Goal: Information Seeking & Learning: Stay updated

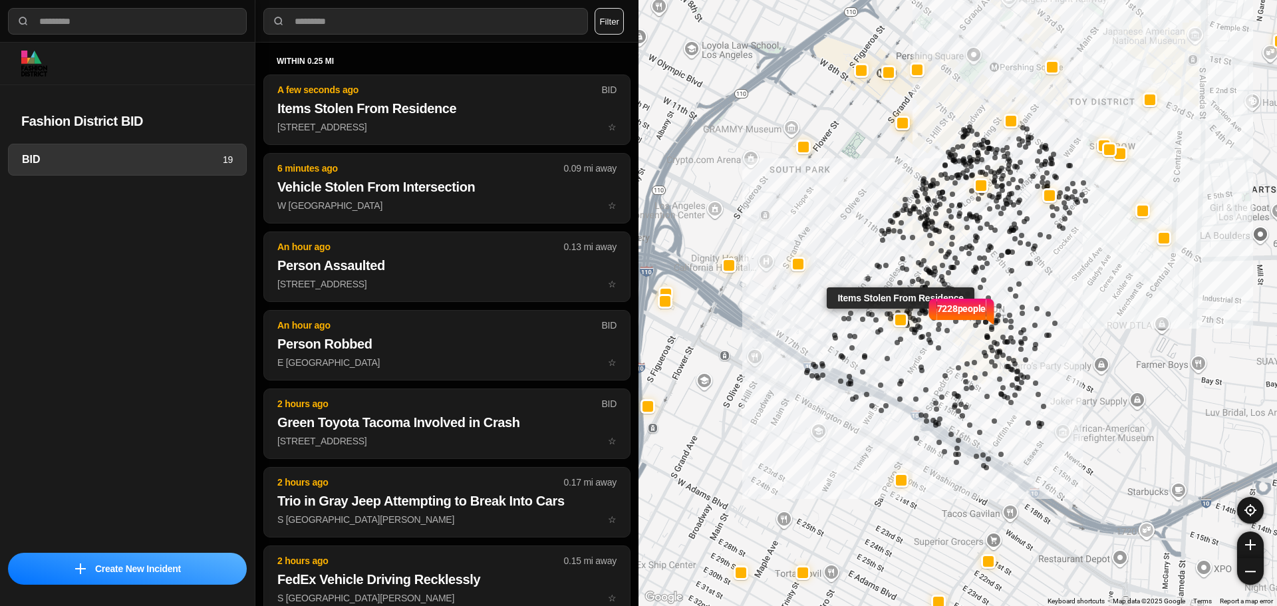
select select "*"
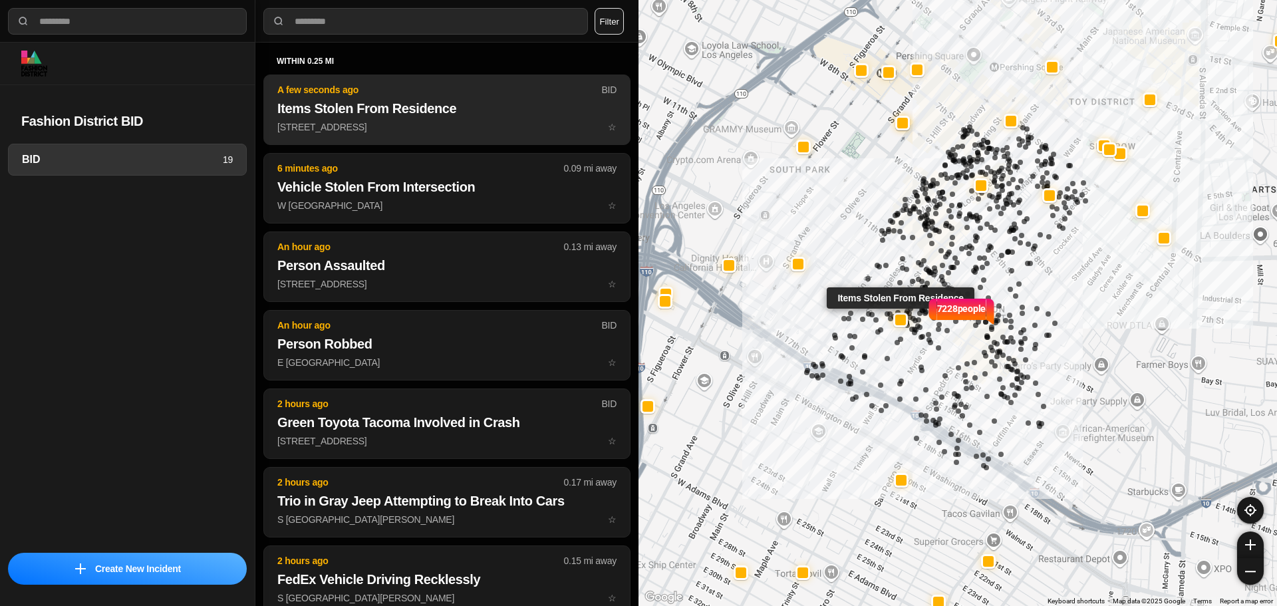
click at [408, 97] on button "A few seconds ago BID Items Stolen From Residence 1242 South Santee Street ☆" at bounding box center [446, 109] width 367 height 71
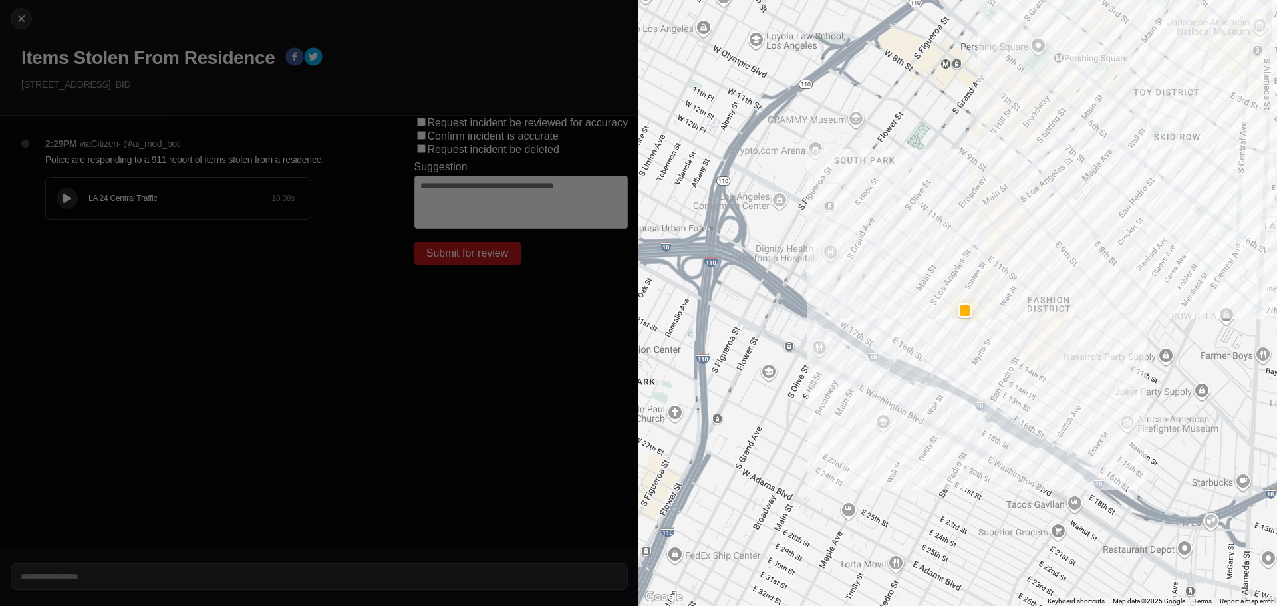
click at [69, 200] on icon at bounding box center [67, 198] width 8 height 9
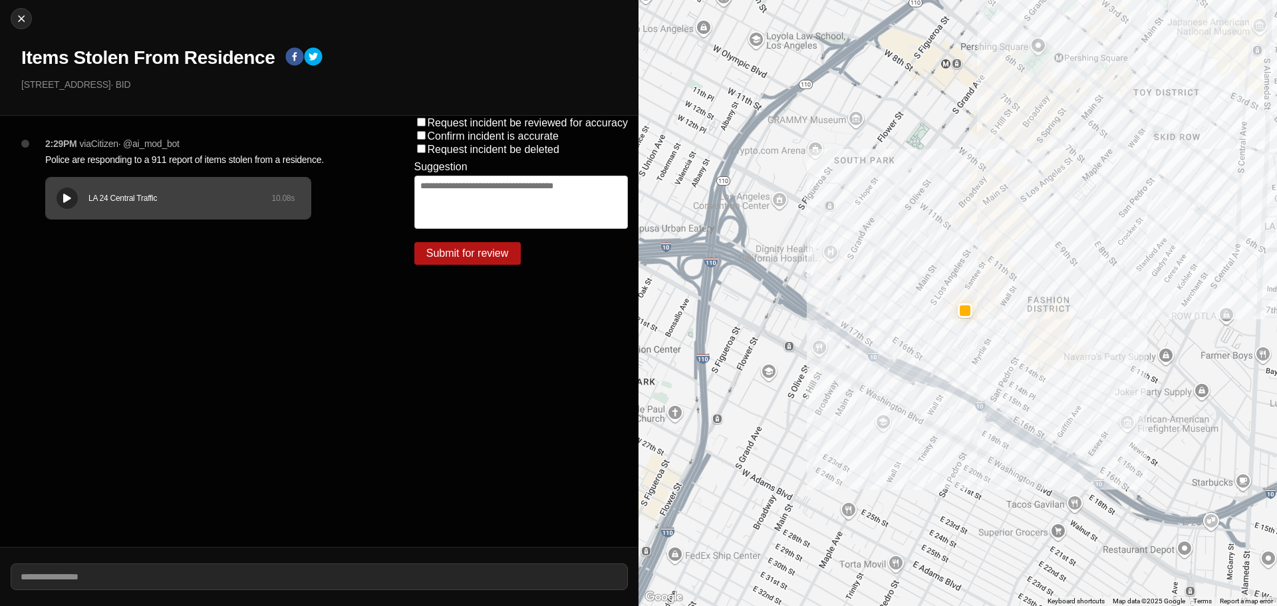
click at [31, 14] on div "Close Items Stolen From Residence 1242 South Santee Street · BID" at bounding box center [319, 58] width 639 height 116
click at [29, 14] on div "Close Items Stolen From Residence 1242 South Santee Street · BID" at bounding box center [319, 58] width 639 height 116
click at [25, 17] on img at bounding box center [21, 18] width 13 height 13
select select "*"
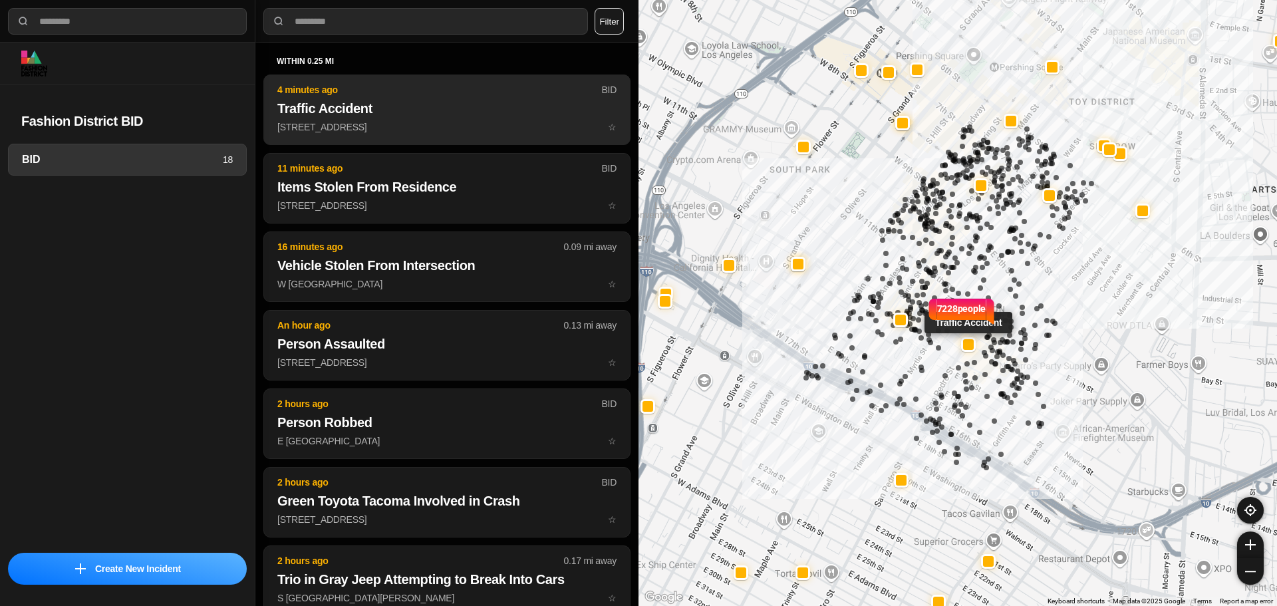
click at [416, 106] on h2 "Traffic Accident" at bounding box center [446, 108] width 339 height 19
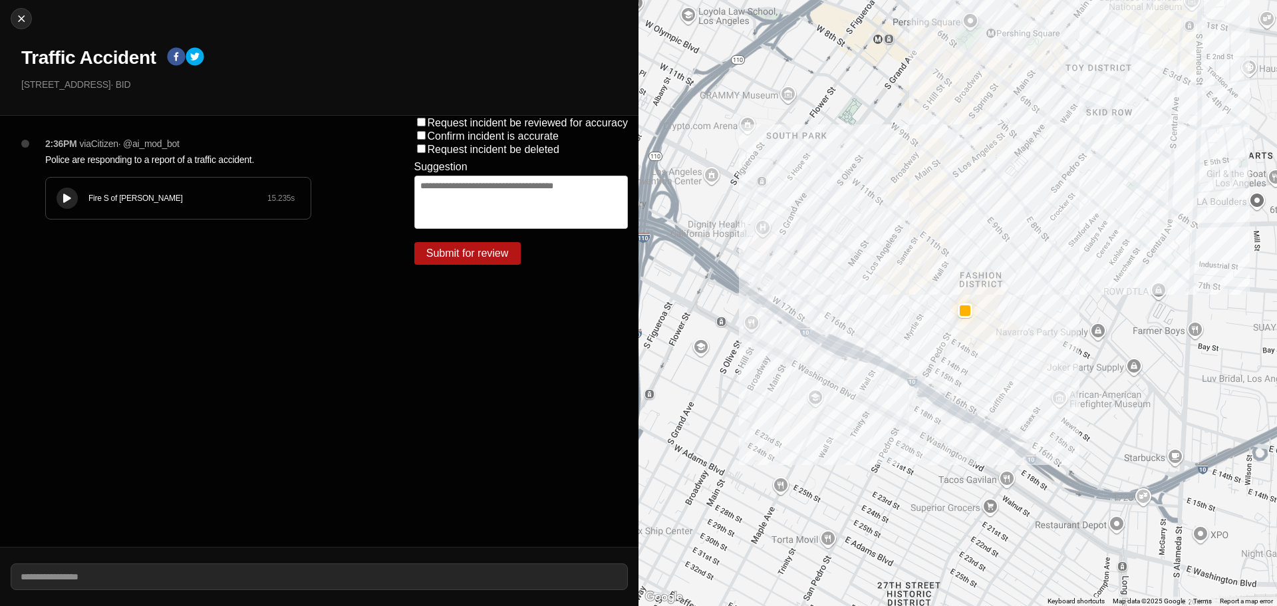
click at [74, 199] on button at bounding box center [67, 198] width 21 height 21
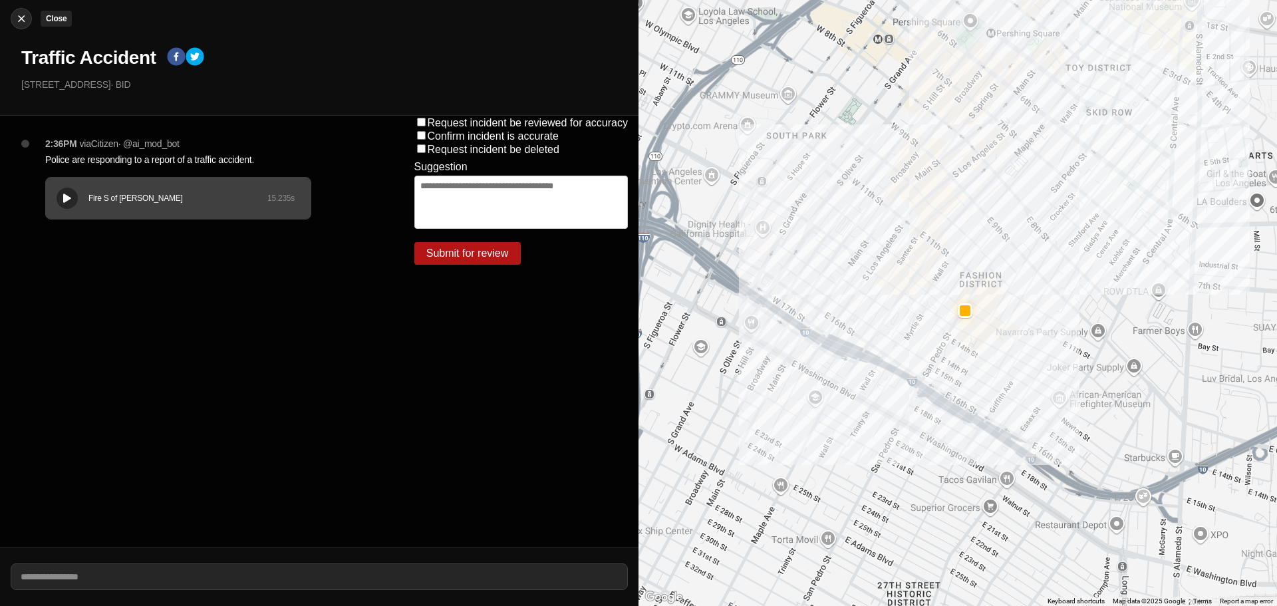
click at [23, 21] on img at bounding box center [21, 18] width 13 height 13
select select "*"
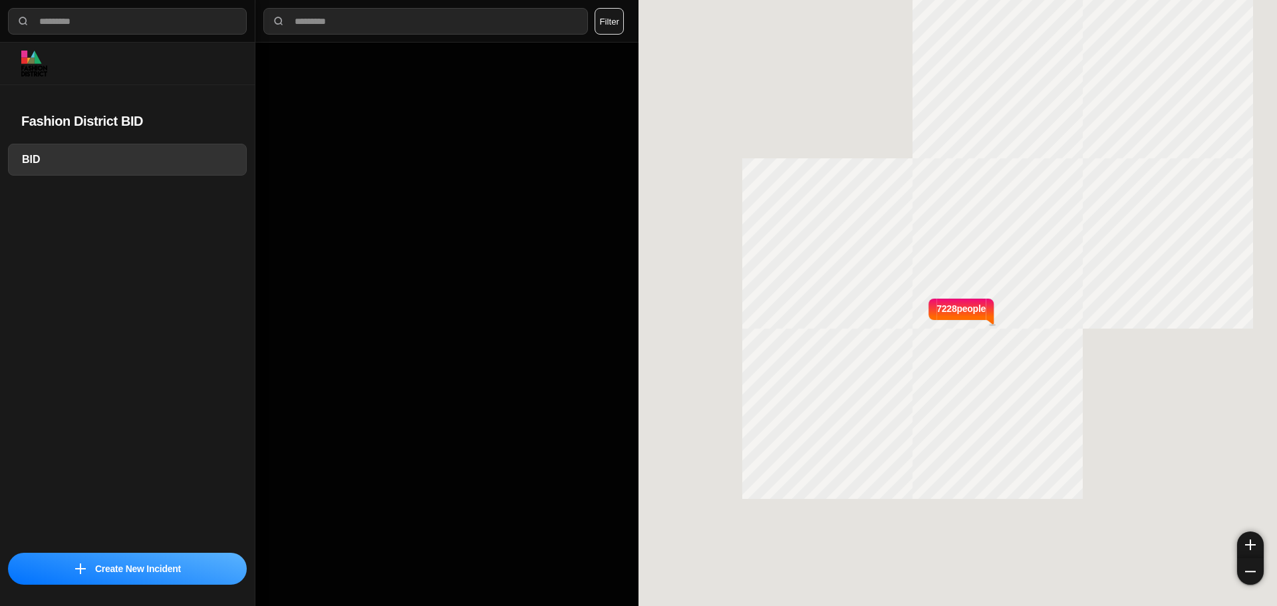
select select "*"
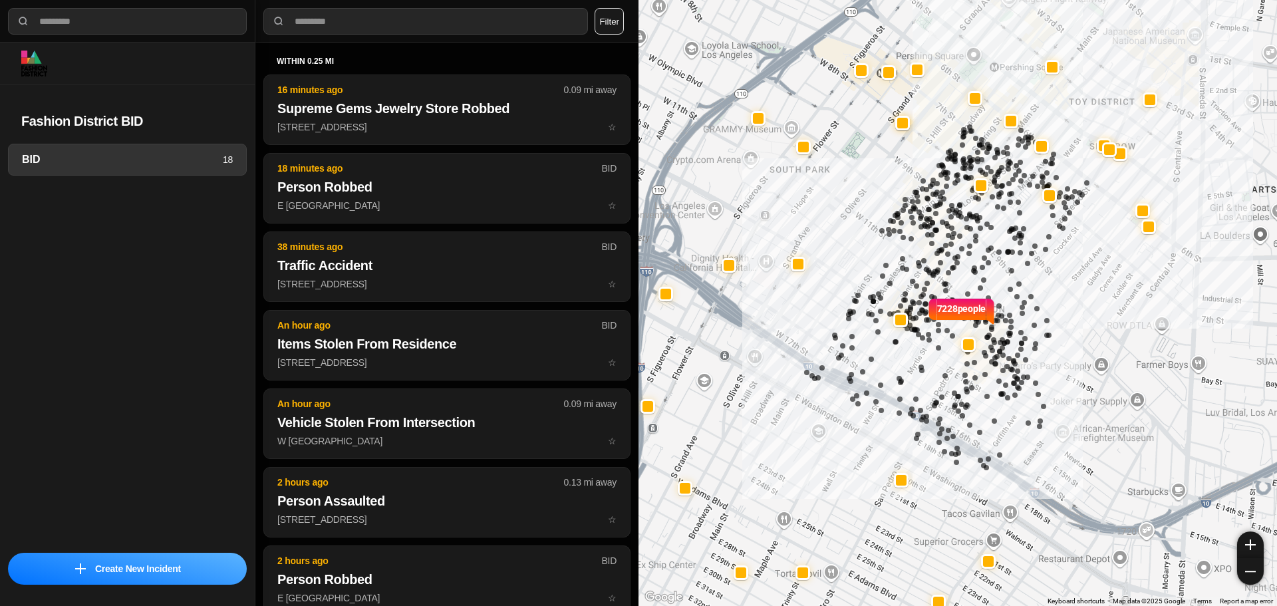
select select "*"
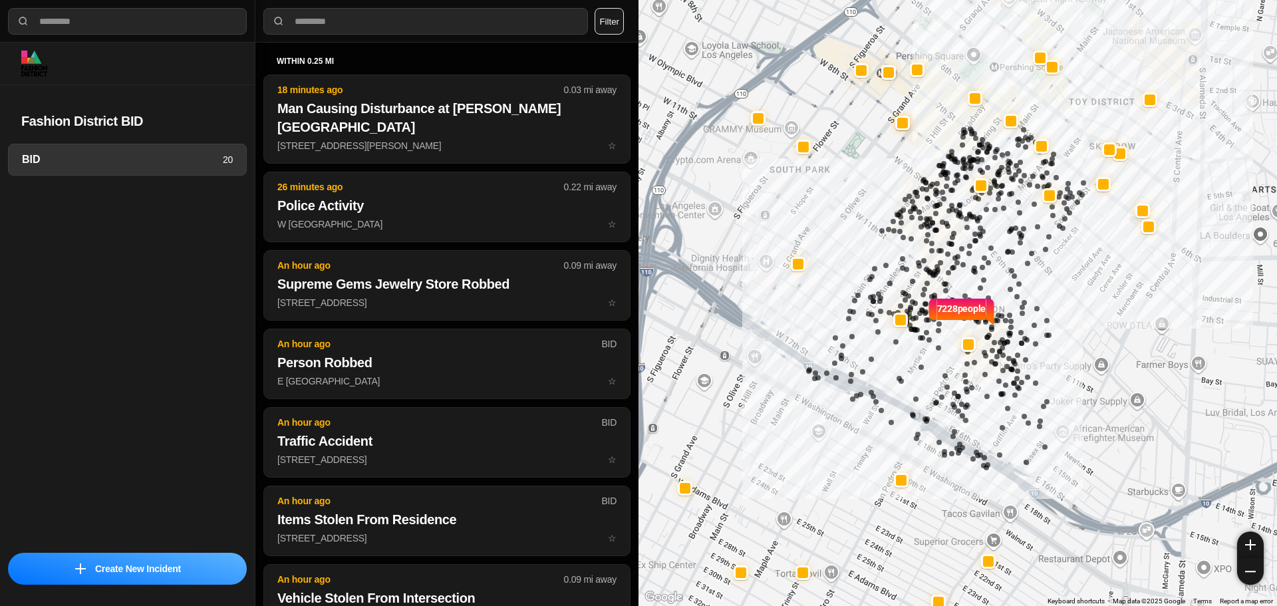
select select "*"
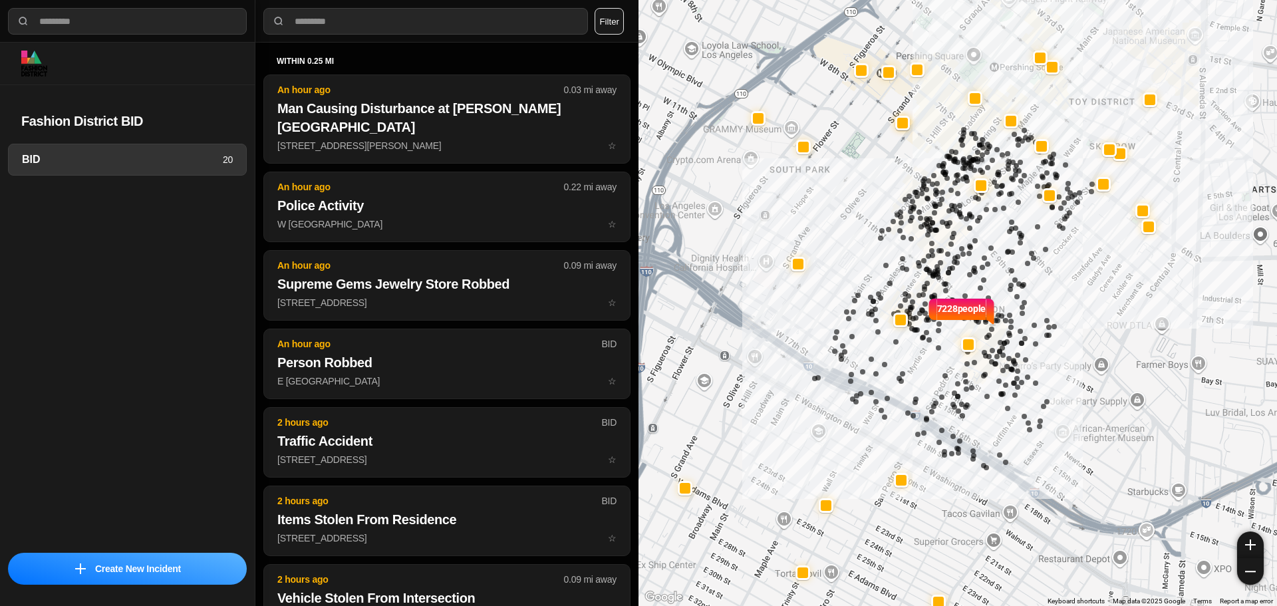
select select "*"
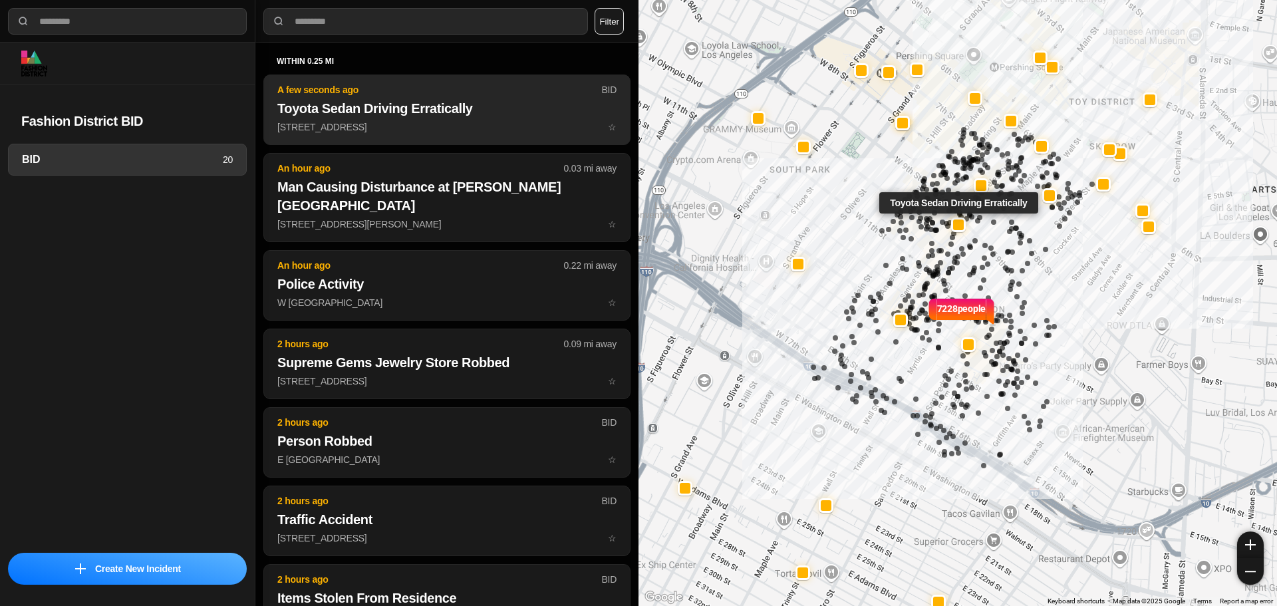
click at [458, 127] on p "910 South Los Angeles Street ☆" at bounding box center [446, 126] width 339 height 13
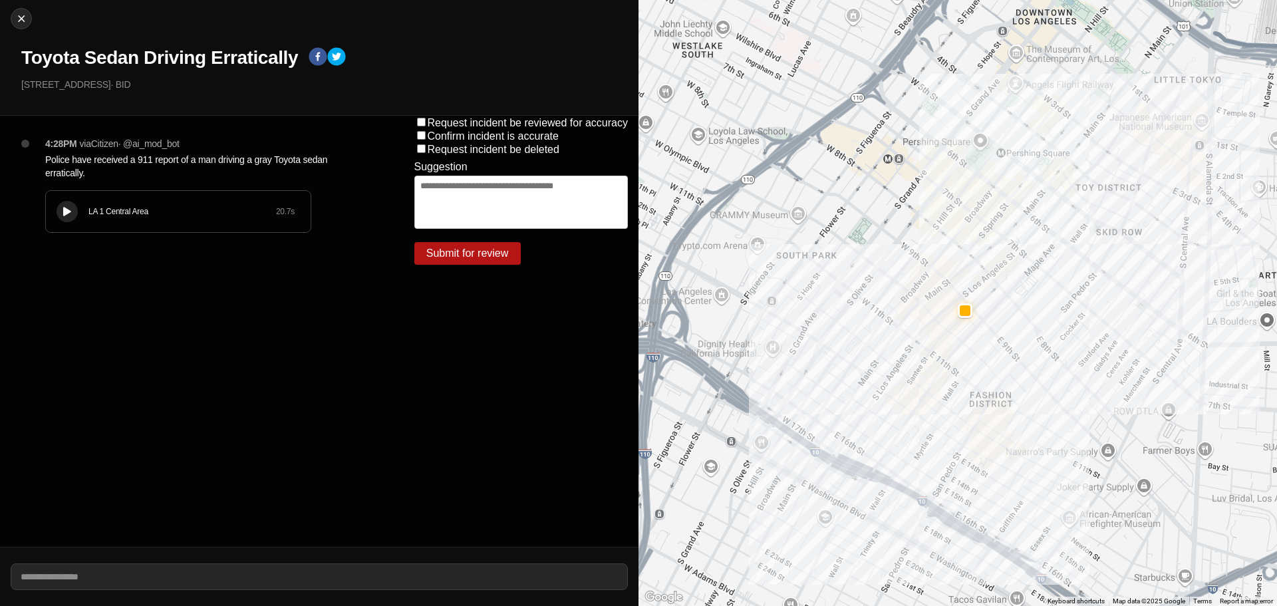
click at [65, 204] on button at bounding box center [67, 211] width 21 height 21
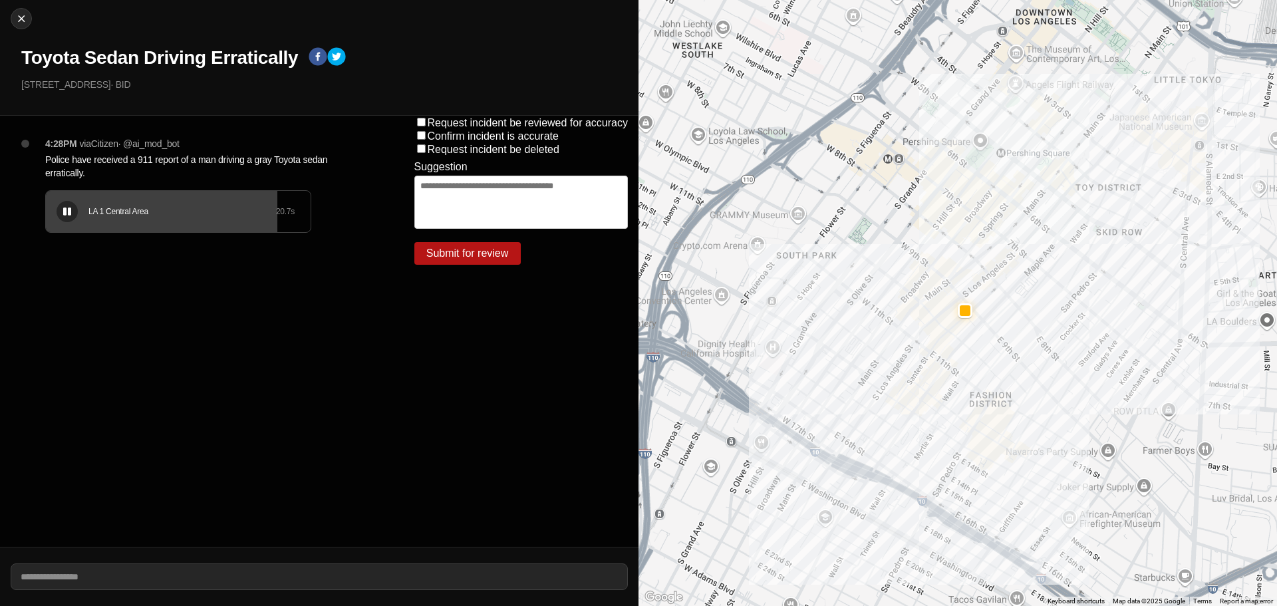
click at [59, 229] on div "LA 1 Central Area 20.7 s" at bounding box center [178, 211] width 265 height 41
click at [69, 211] on icon at bounding box center [67, 212] width 8 height 9
click at [24, 23] on img at bounding box center [21, 18] width 13 height 13
select select "*"
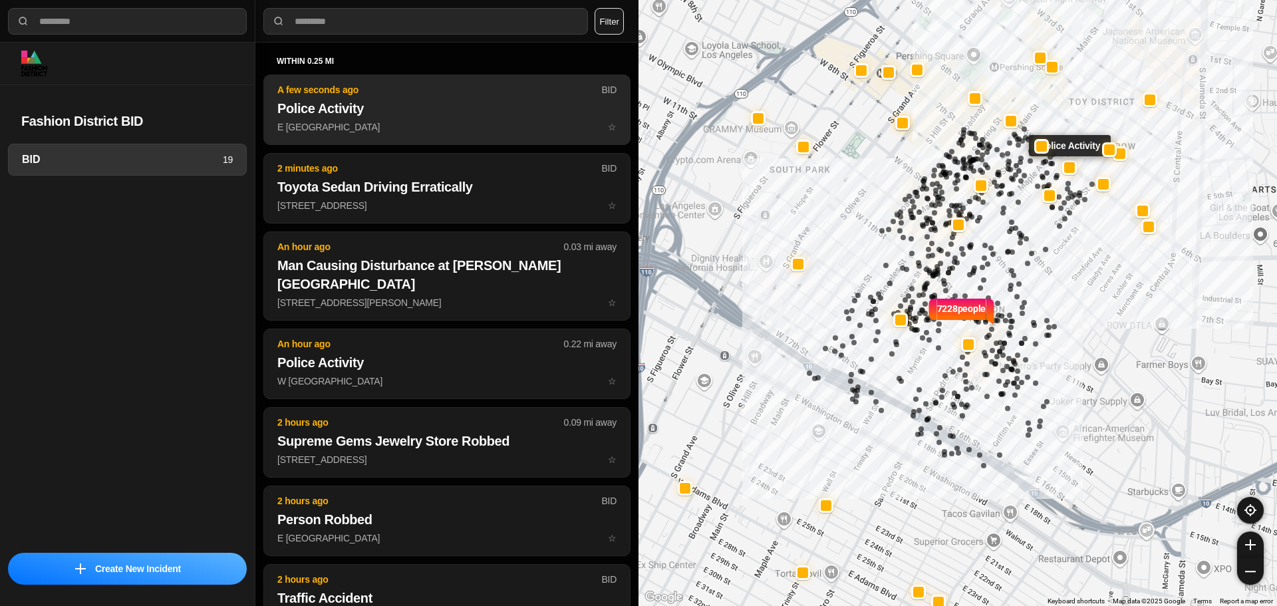
click at [525, 132] on p "E 6th St & Wall St ☆" at bounding box center [446, 126] width 339 height 13
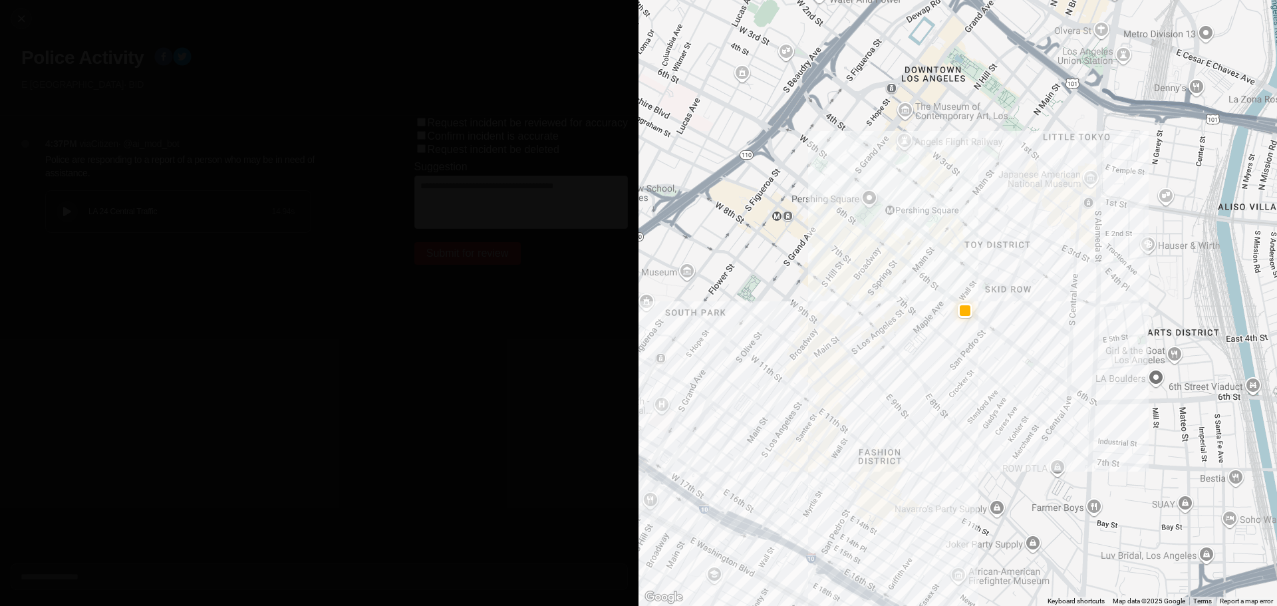
click at [69, 209] on icon at bounding box center [67, 212] width 8 height 9
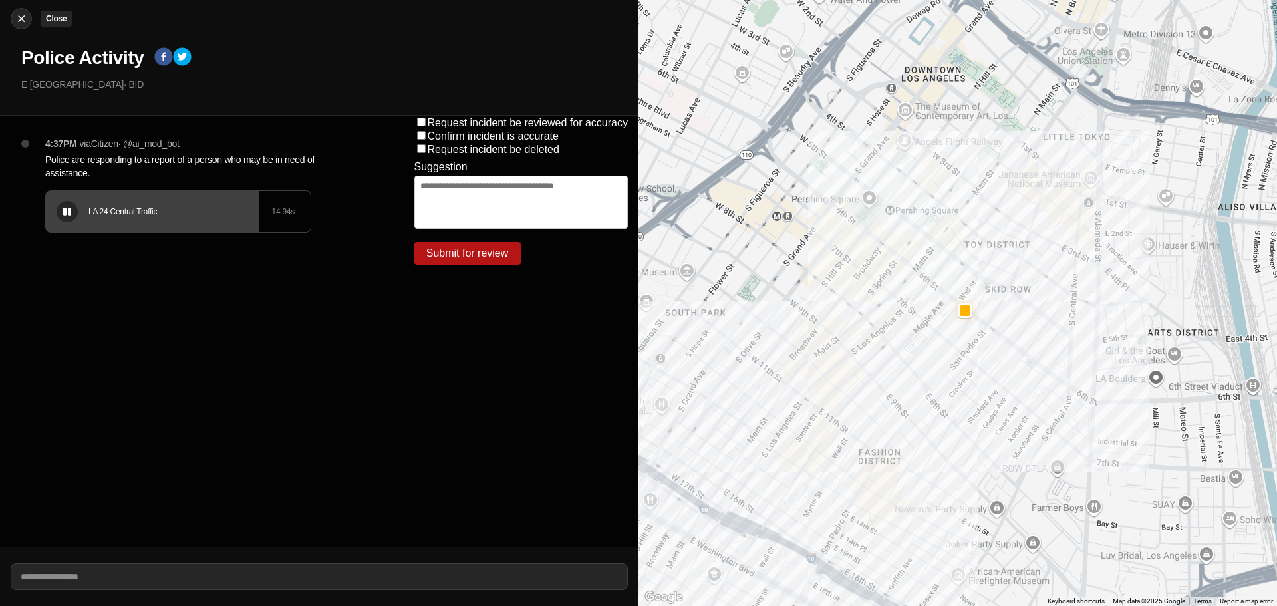
click at [22, 19] on img at bounding box center [21, 18] width 13 height 13
select select "*"
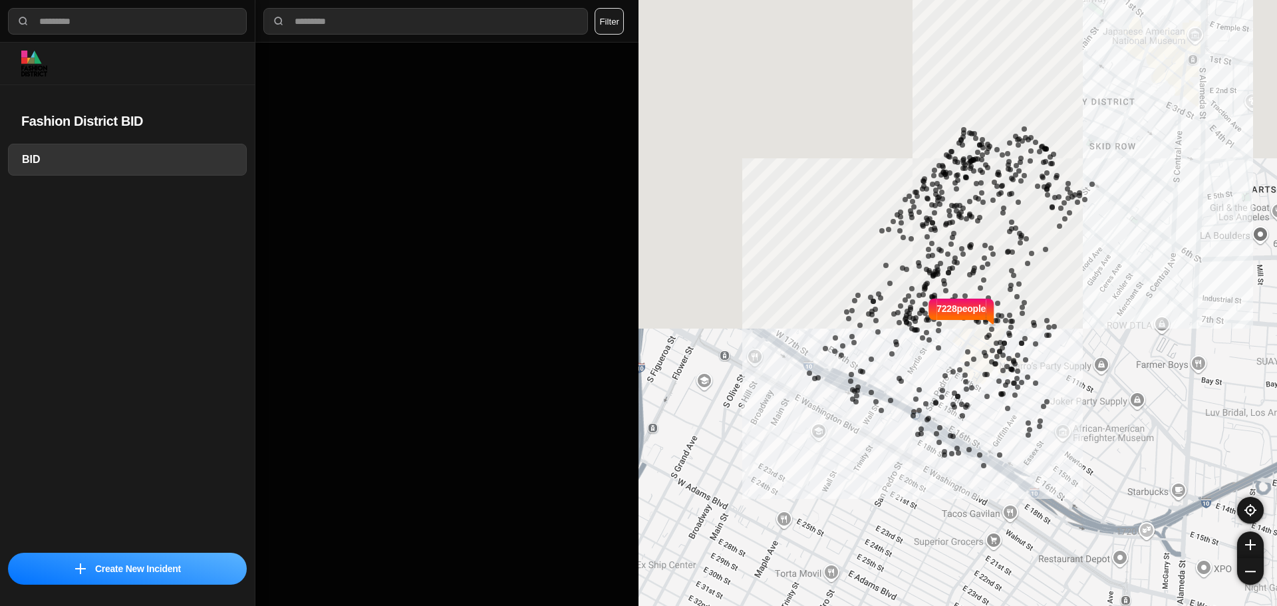
select select "*"
